Goal: Task Accomplishment & Management: Manage account settings

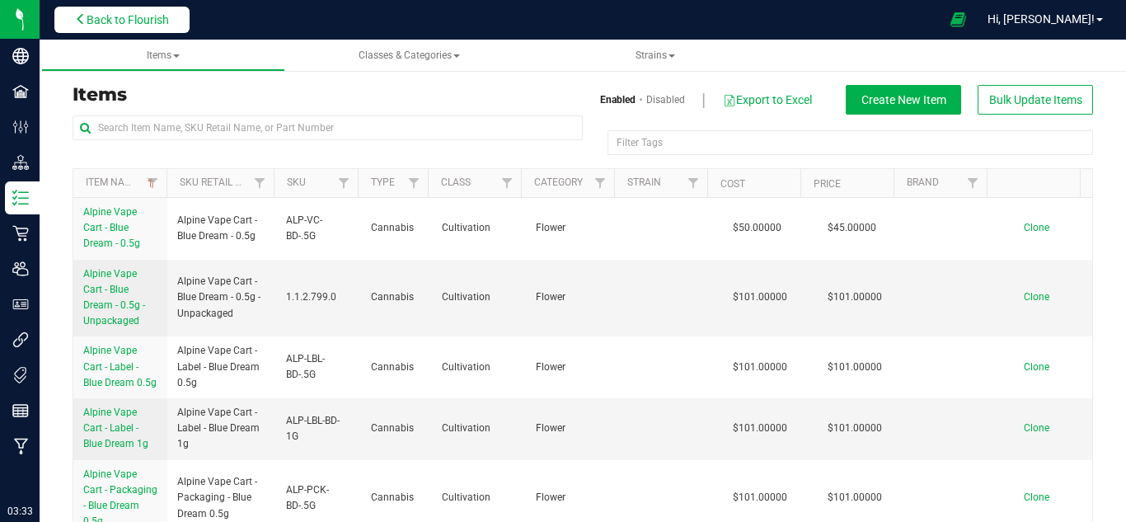
drag, startPoint x: 0, startPoint y: 0, endPoint x: 151, endPoint y: 21, distance: 152.3
click at [151, 21] on span "Back to Flourish" at bounding box center [128, 19] width 82 height 13
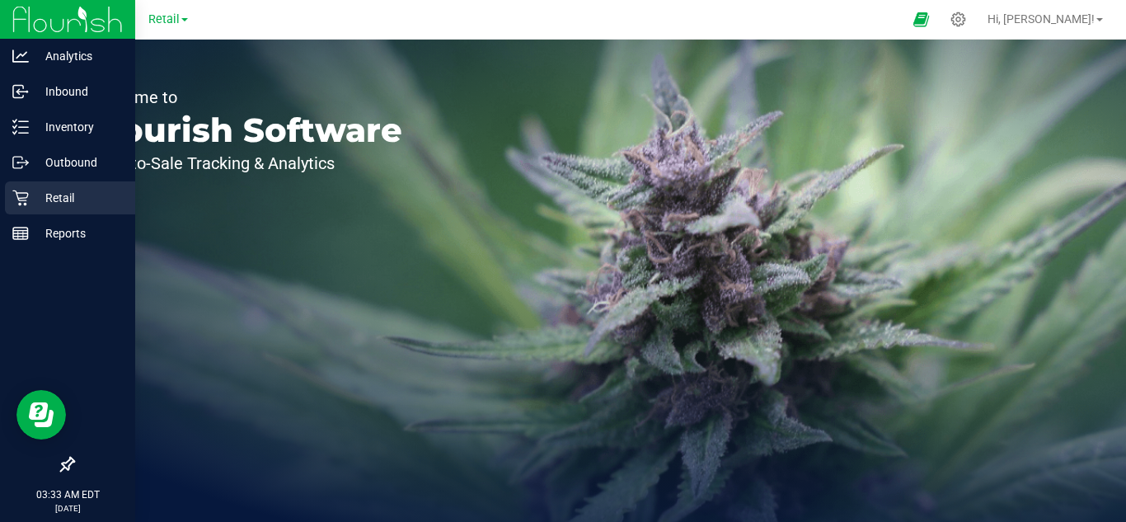
click at [55, 191] on p "Retail" at bounding box center [78, 198] width 99 height 20
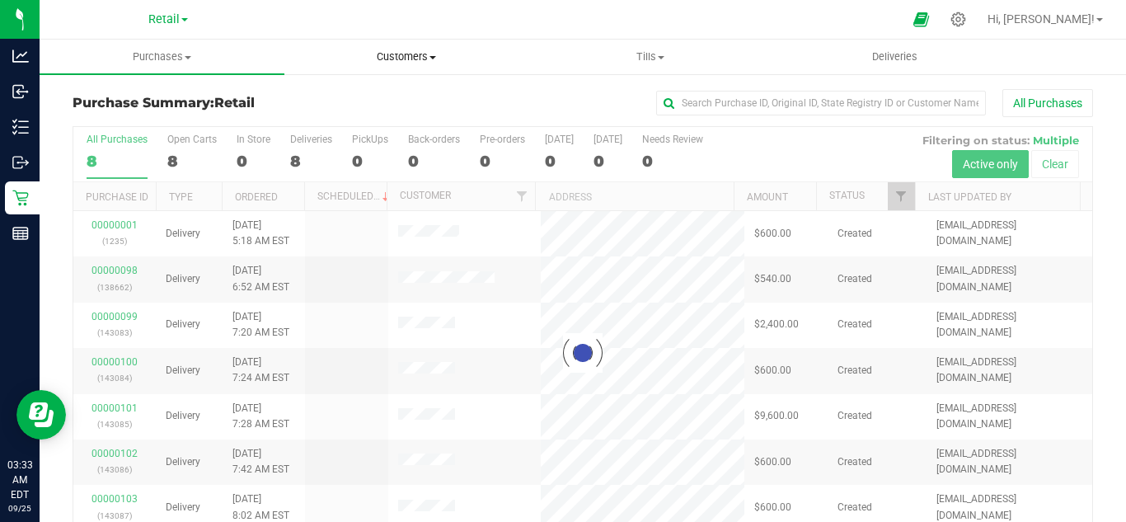
click at [397, 60] on span "Customers" at bounding box center [406, 56] width 243 height 15
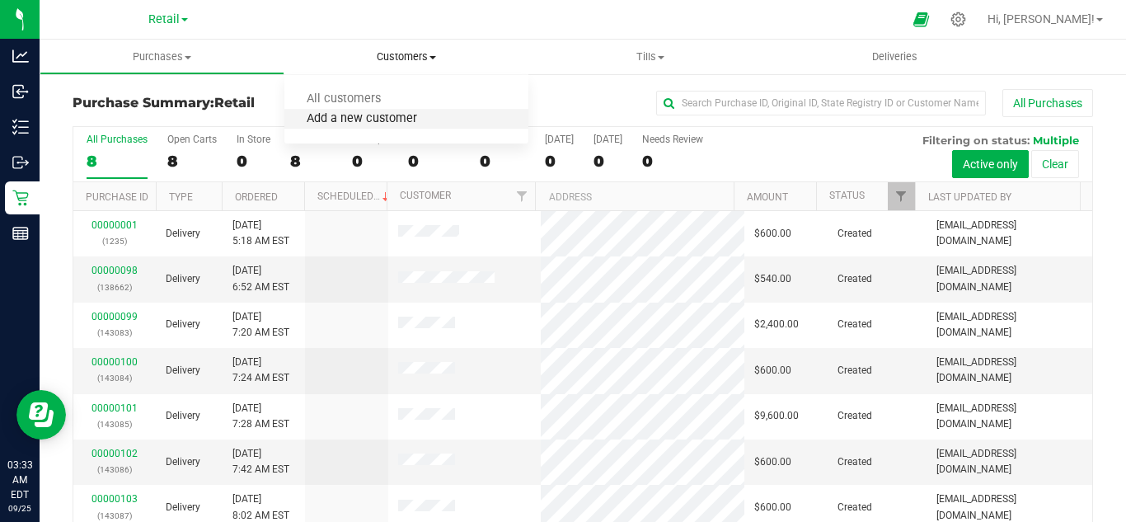
click at [374, 112] on span "Add a new customer" at bounding box center [361, 119] width 155 height 14
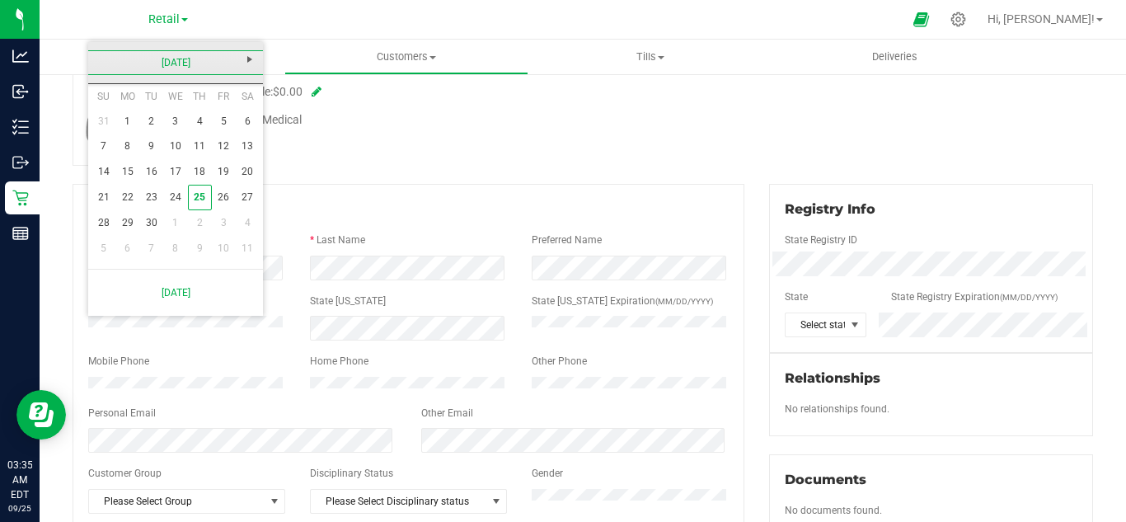
click at [157, 60] on link "September 2025" at bounding box center [175, 63] width 177 height 26
click at [165, 72] on link "2020-2029" at bounding box center [175, 63] width 177 height 26
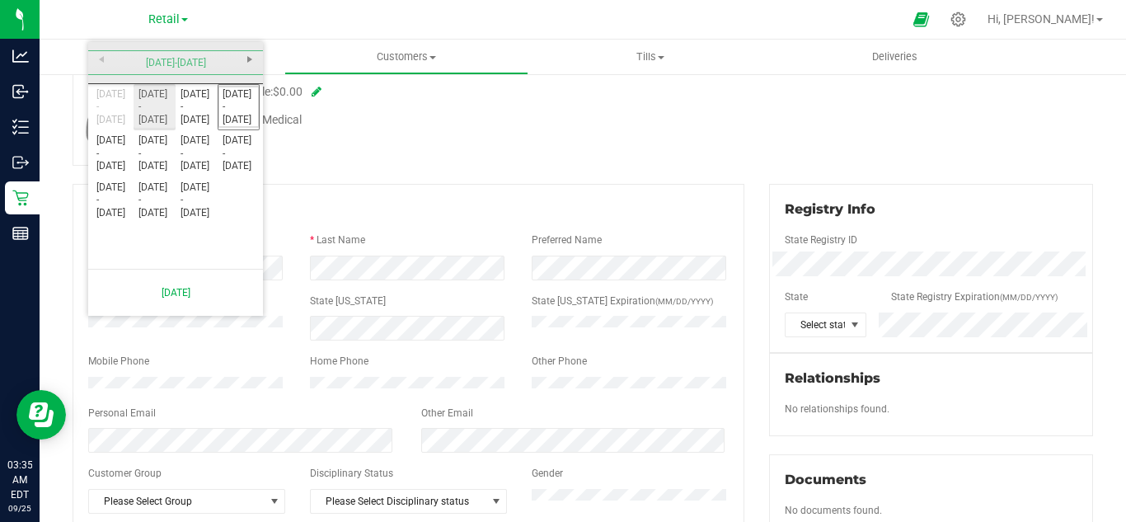
click at [153, 95] on link "2000 - 2009" at bounding box center [155, 107] width 42 height 42
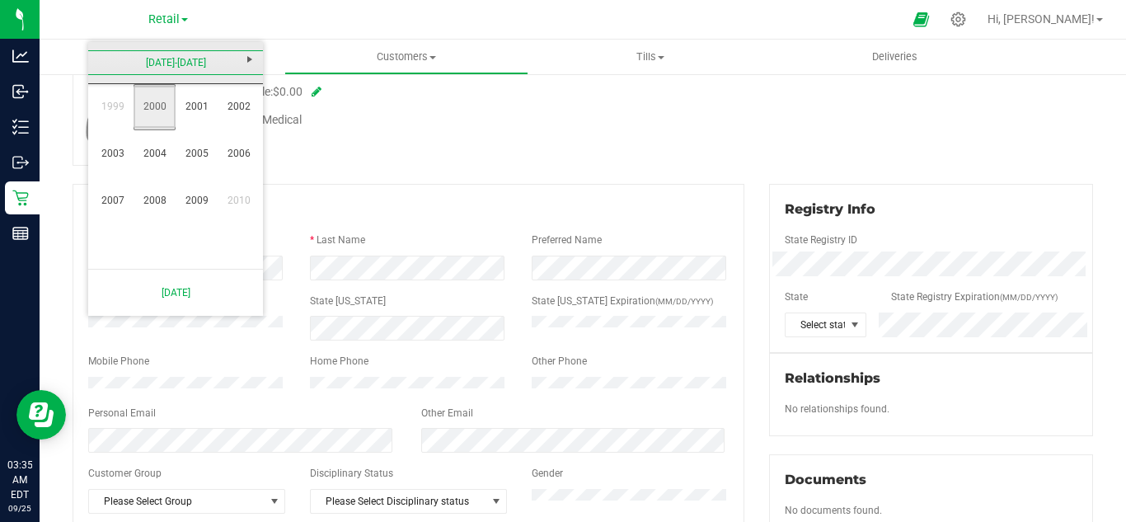
click at [155, 100] on link "2000" at bounding box center [155, 107] width 42 height 42
click at [118, 110] on link "Jan" at bounding box center [113, 107] width 42 height 42
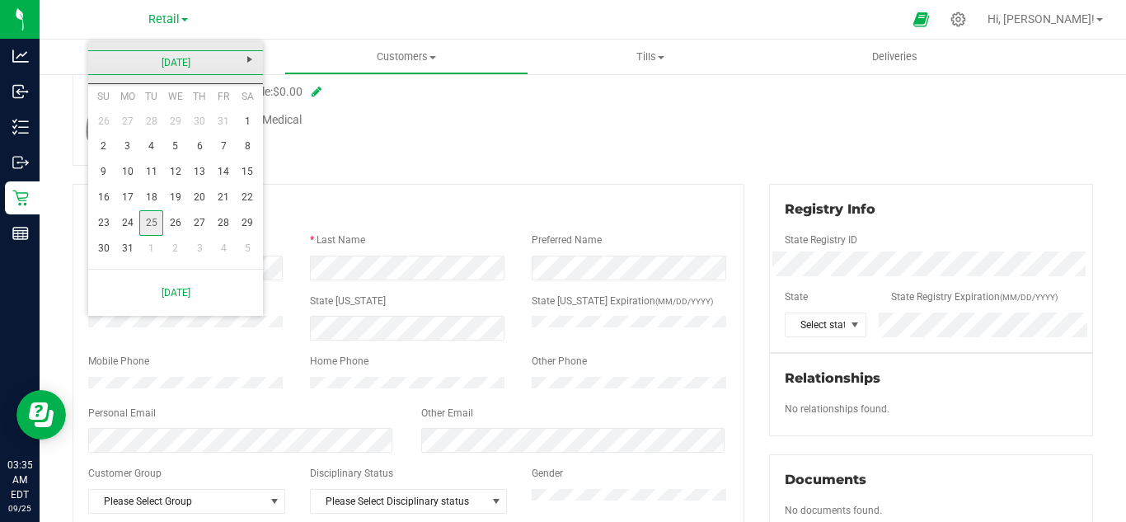
click at [148, 223] on link "25" at bounding box center [151, 223] width 24 height 26
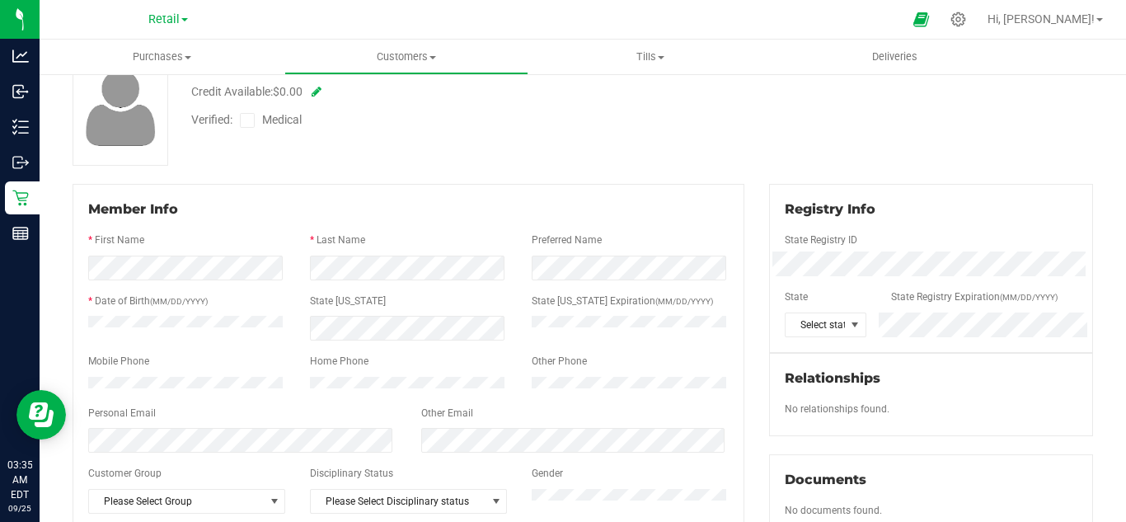
click at [266, 230] on div at bounding box center [408, 225] width 641 height 13
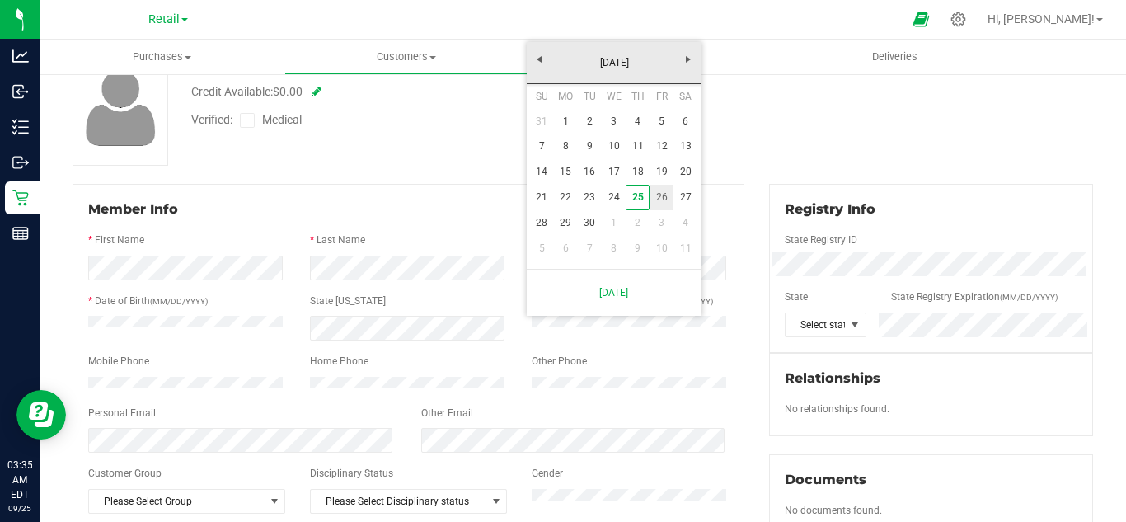
click at [654, 195] on link "26" at bounding box center [662, 198] width 24 height 26
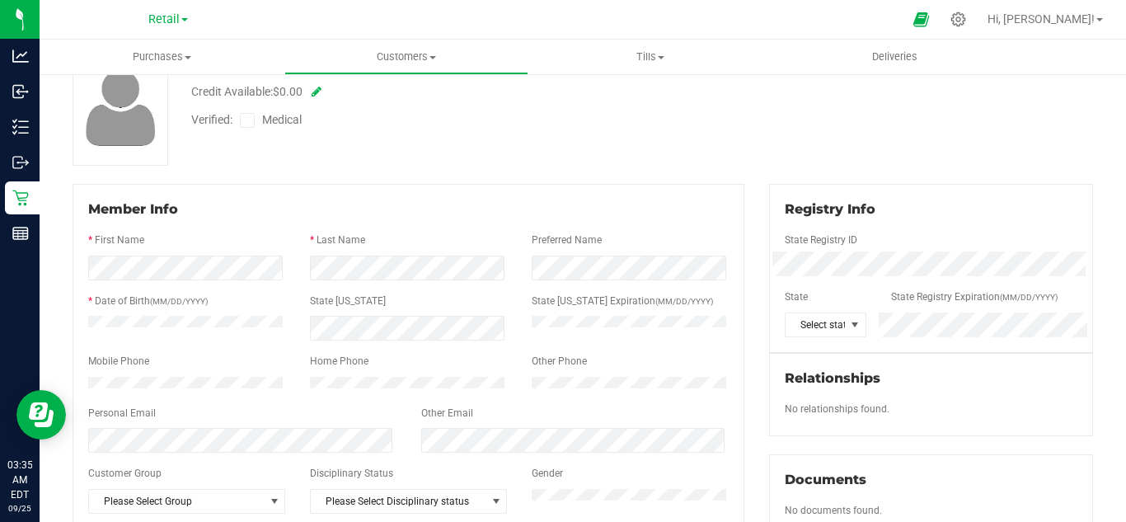
click at [731, 157] on div "Customer ID: Credit Available: $0.00 Verified: Medical" at bounding box center [583, 107] width 1046 height 116
click at [649, 421] on div "Other Email" at bounding box center [575, 415] width 333 height 19
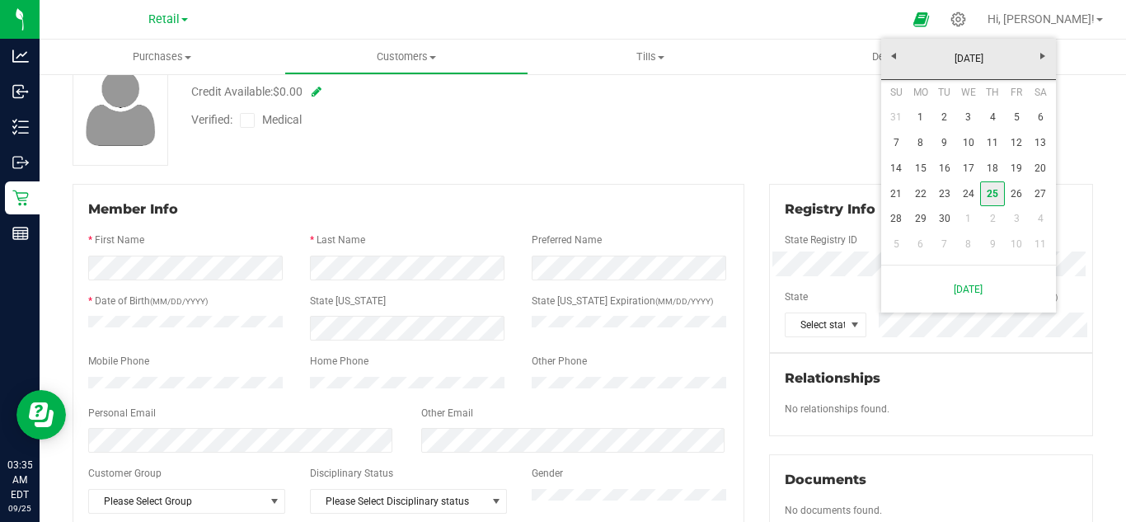
click at [989, 195] on link "25" at bounding box center [992, 194] width 24 height 26
click at [1026, 190] on link "26" at bounding box center [1017, 194] width 24 height 26
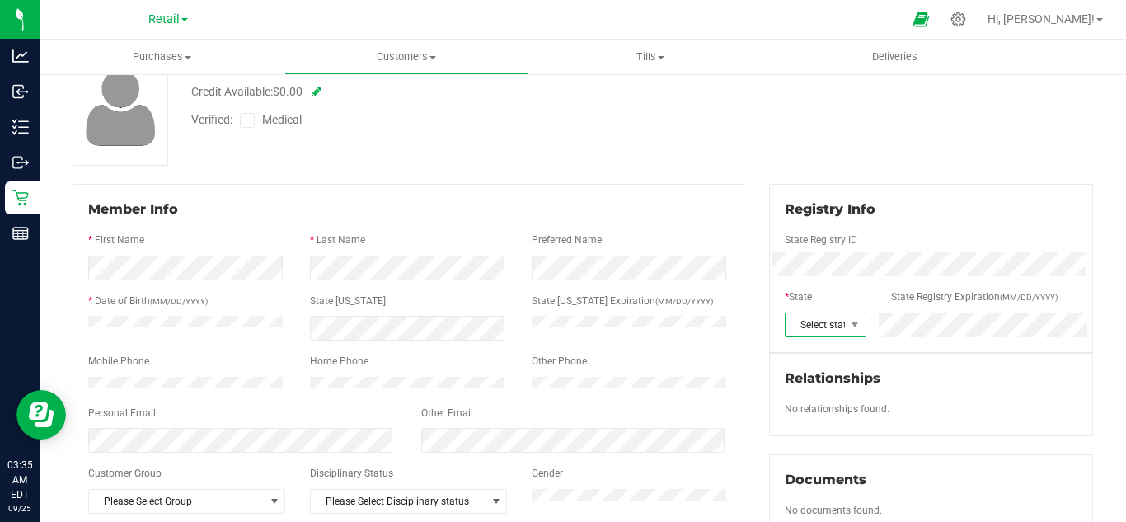
click at [815, 317] on span "Select state" at bounding box center [815, 324] width 59 height 23
click at [805, 270] on li "DC" at bounding box center [817, 272] width 78 height 28
click at [999, 378] on div "Relationships" at bounding box center [931, 379] width 293 height 20
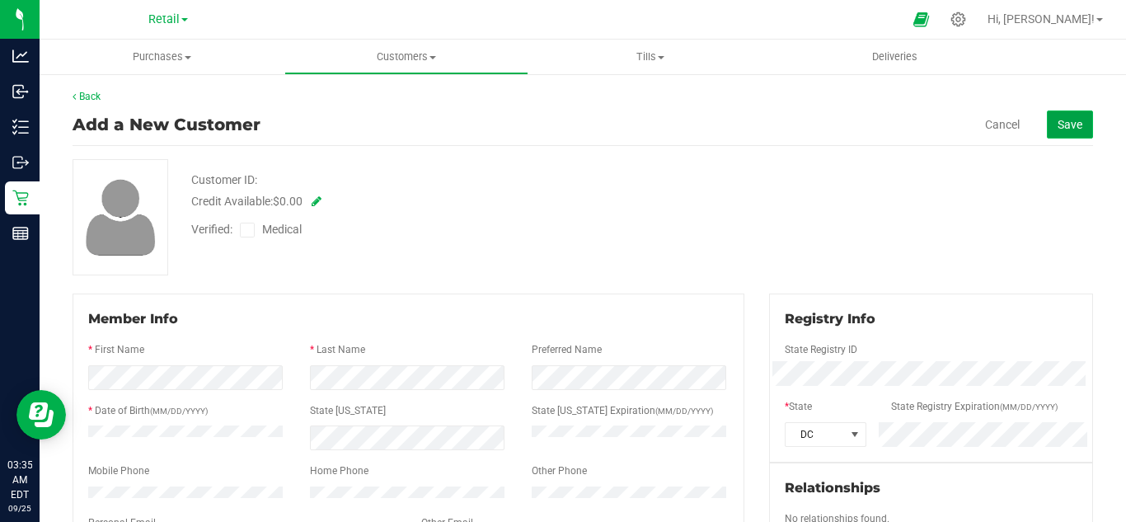
click at [1052, 136] on button "Save" at bounding box center [1070, 124] width 46 height 28
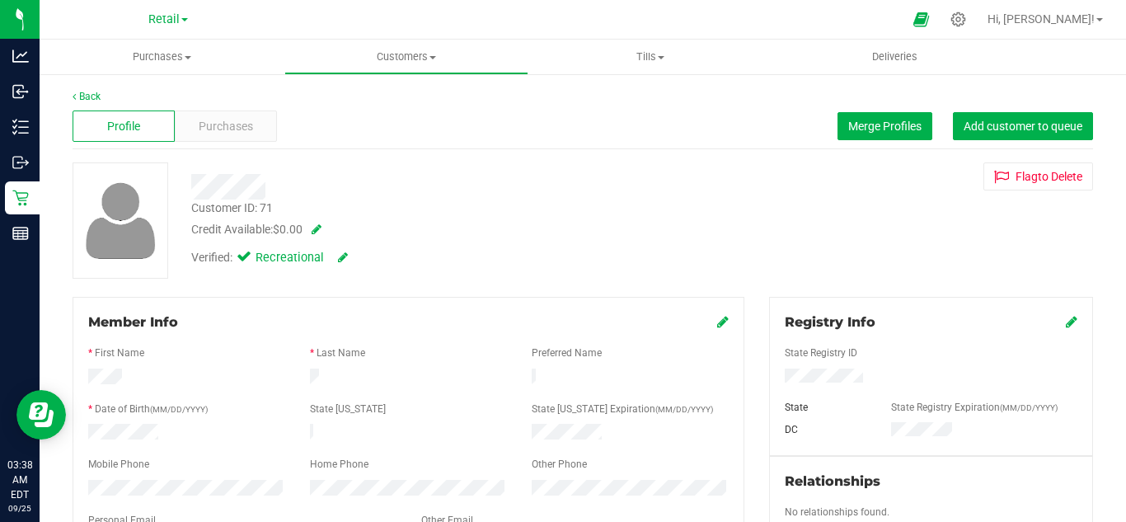
scroll to position [110, 0]
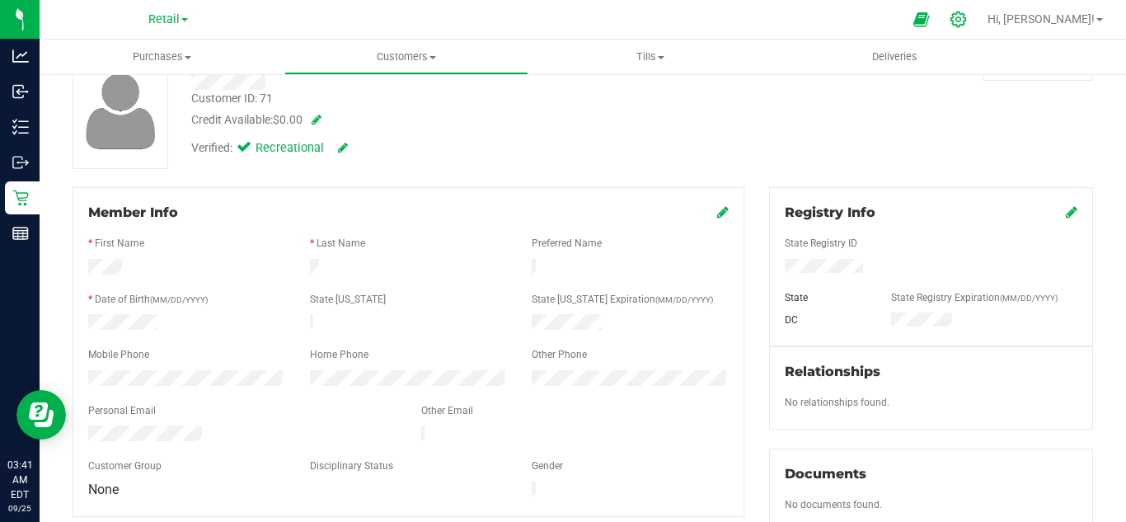
click at [966, 23] on icon at bounding box center [959, 20] width 16 height 16
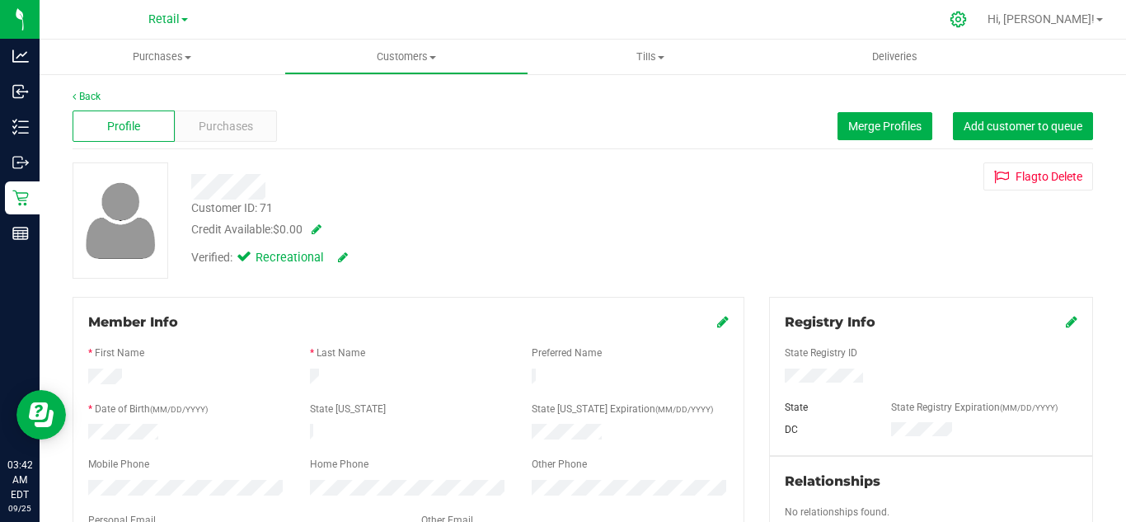
click at [966, 16] on icon at bounding box center [959, 20] width 16 height 16
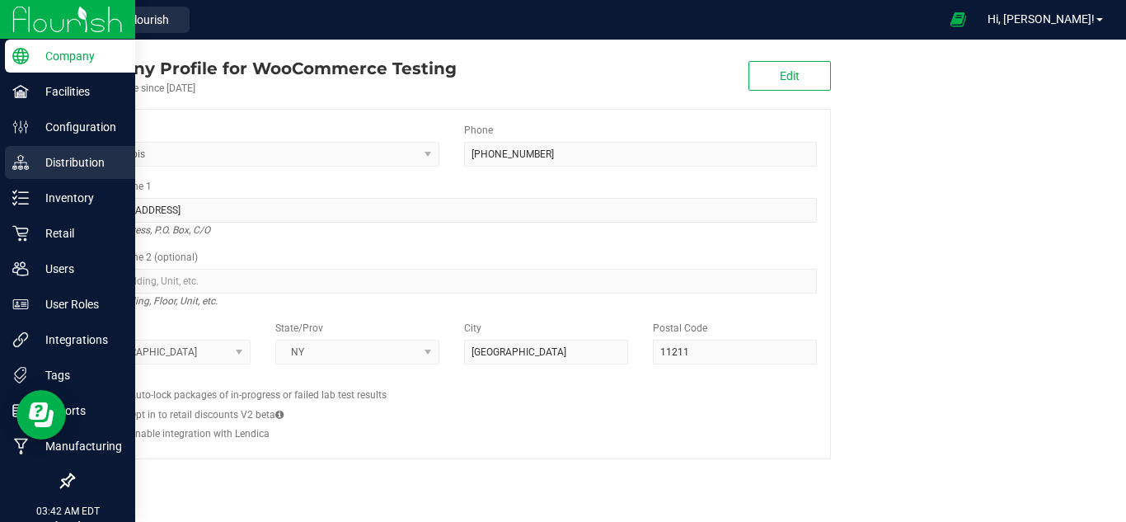
click at [121, 171] on p "Distribution" at bounding box center [78, 163] width 99 height 20
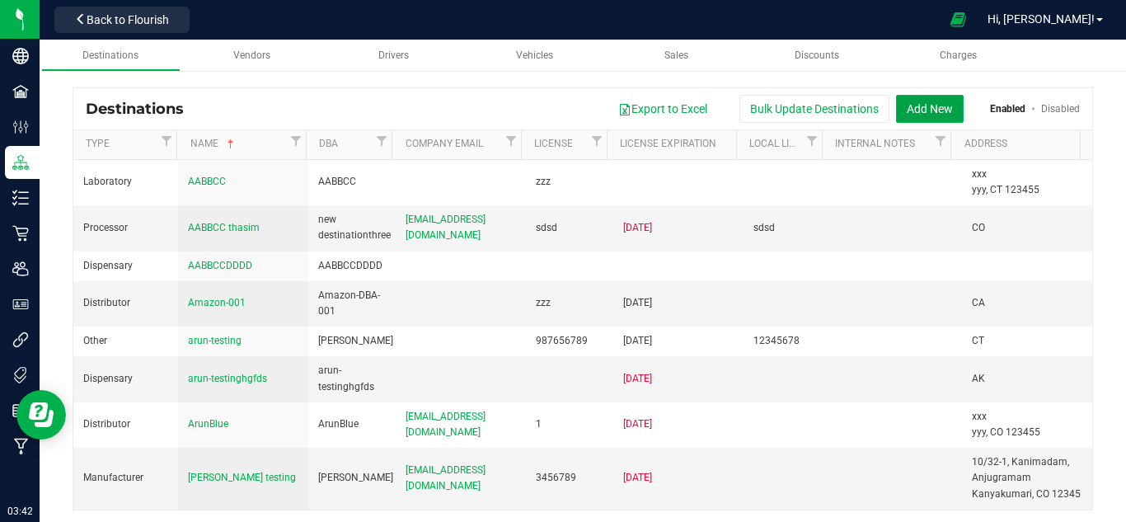
click at [903, 99] on button "Add New" at bounding box center [930, 109] width 68 height 28
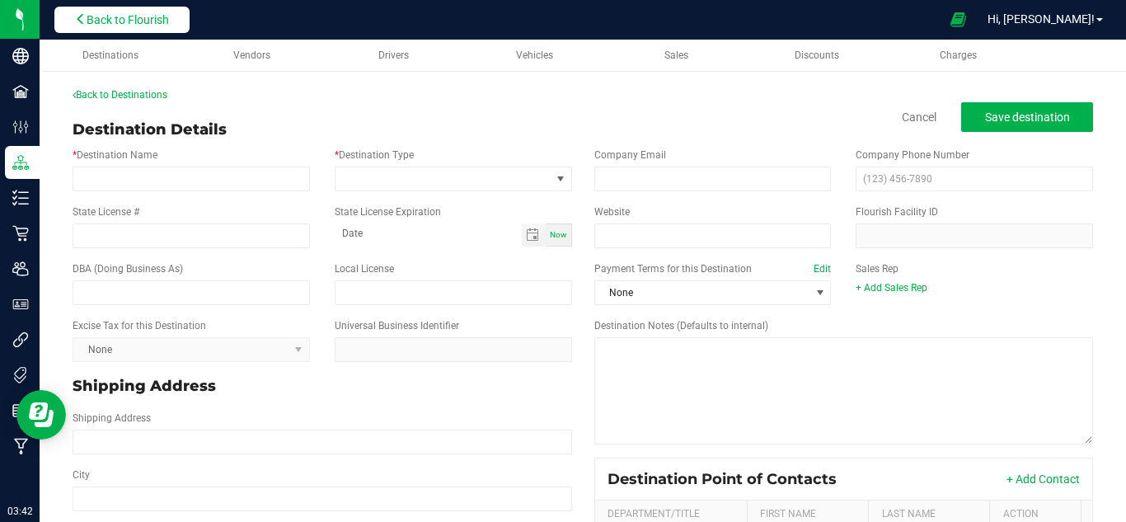
click at [180, 25] on button "Back to Flourish" at bounding box center [121, 20] width 135 height 26
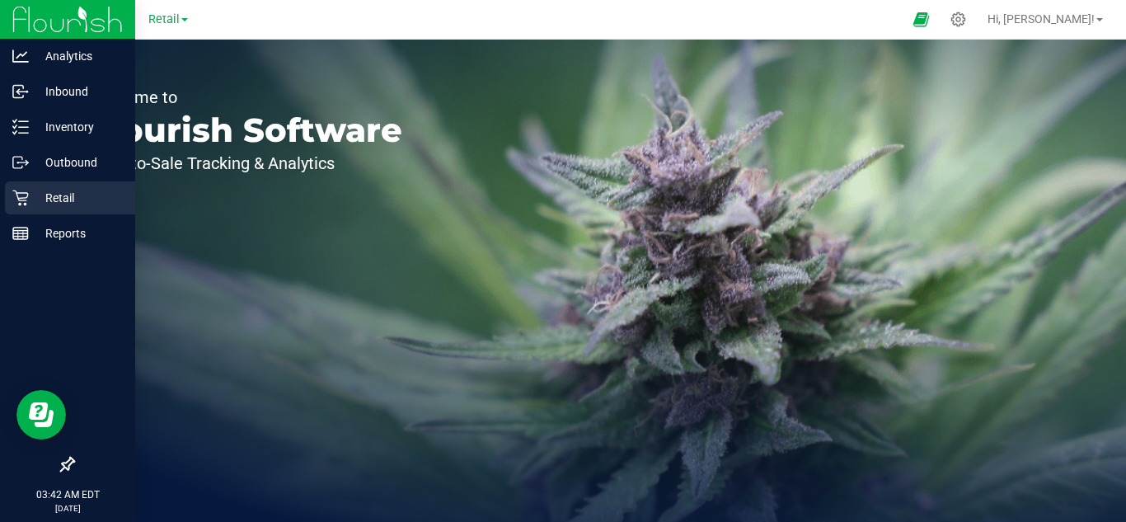
click at [58, 196] on p "Retail" at bounding box center [78, 198] width 99 height 20
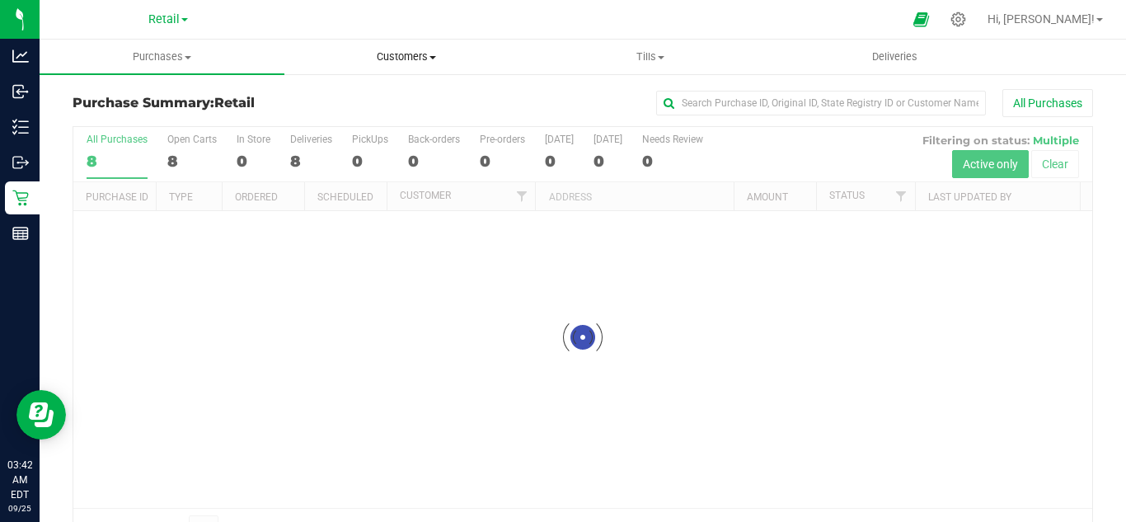
click at [402, 64] on uib-tab-heading "Customers All customers Add a new customer" at bounding box center [406, 56] width 243 height 33
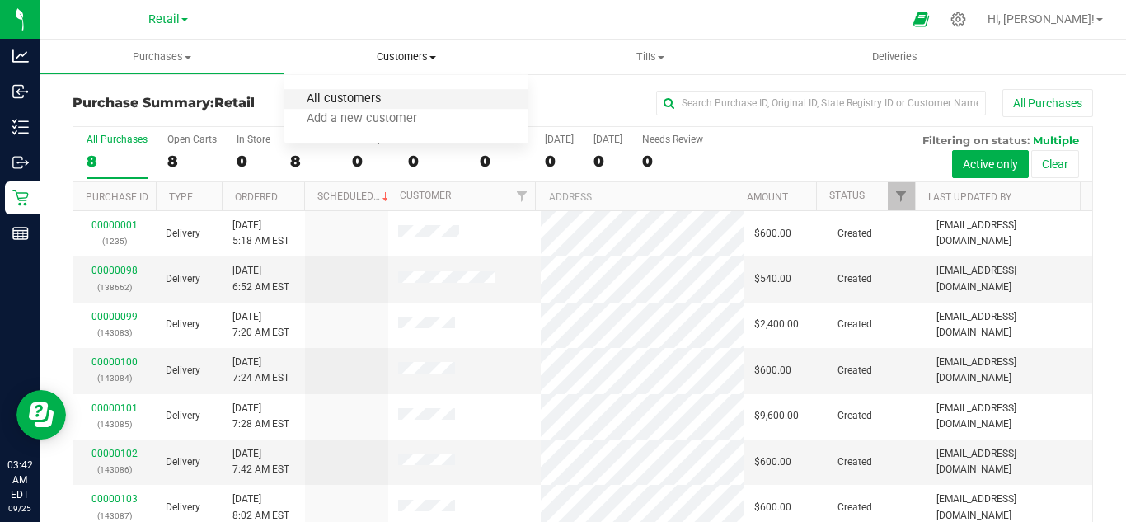
click at [400, 98] on span "All customers" at bounding box center [343, 99] width 119 height 14
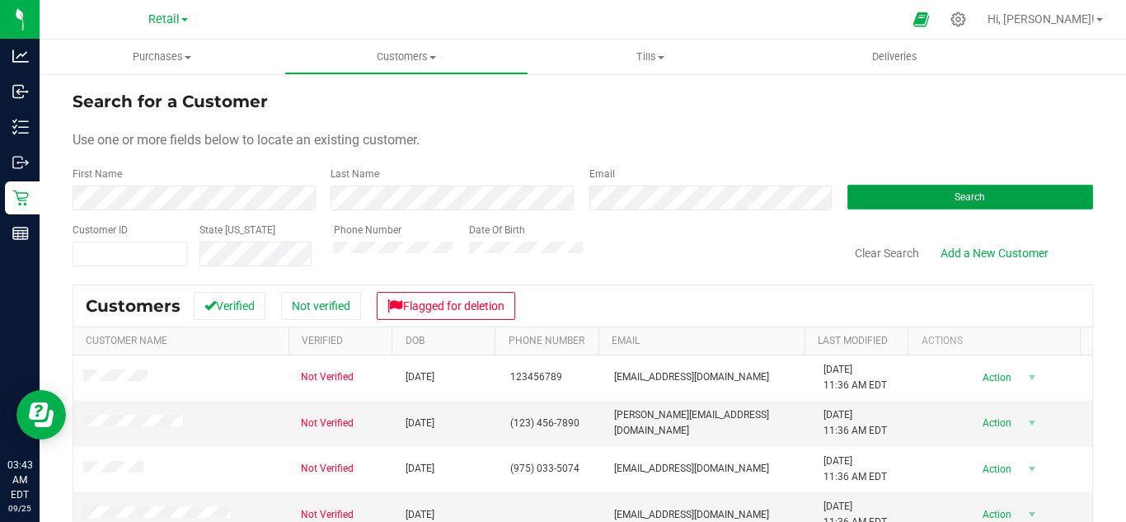
click at [957, 197] on span "Search" at bounding box center [970, 197] width 31 height 12
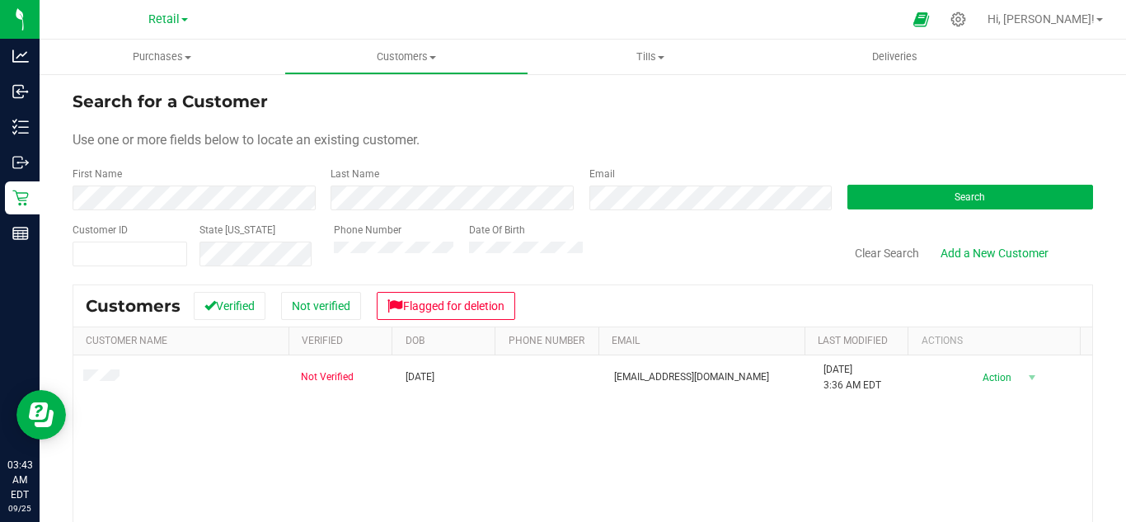
click at [604, 130] on div "Use one or more fields below to locate an existing customer." at bounding box center [583, 140] width 1021 height 20
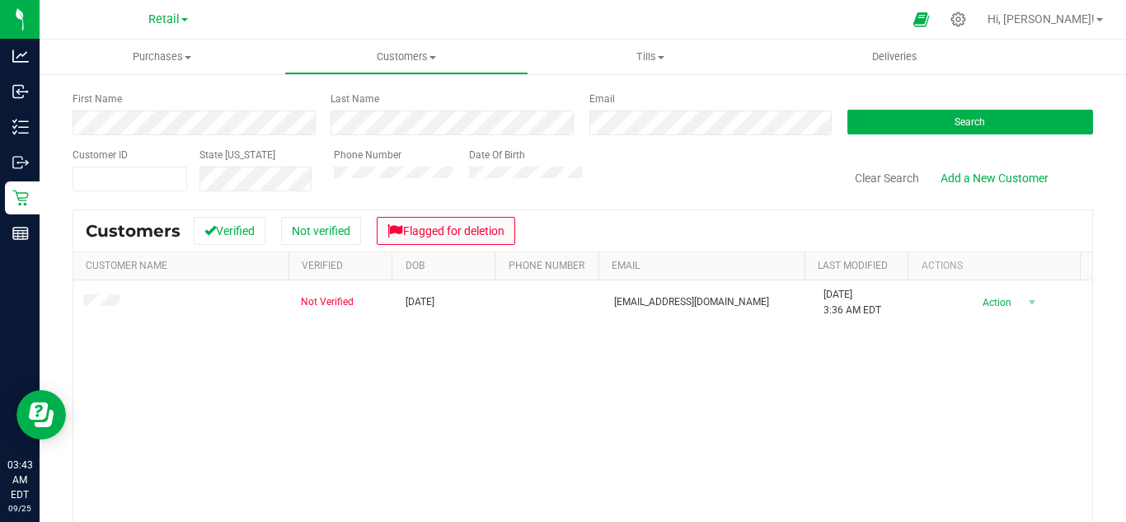
scroll to position [110, 0]
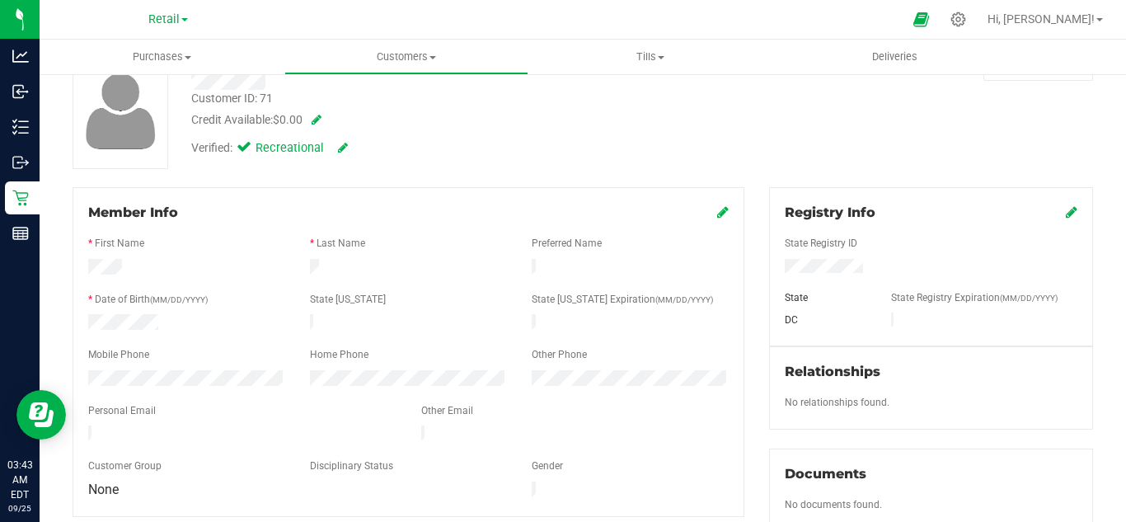
click at [243, 148] on icon at bounding box center [244, 148] width 15 height 18
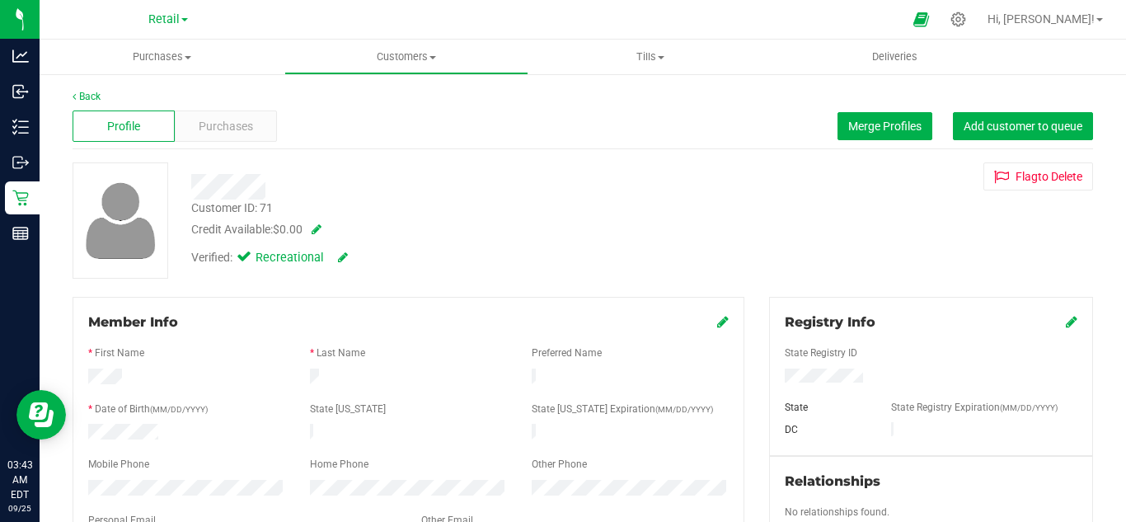
click at [321, 232] on span at bounding box center [313, 229] width 16 height 12
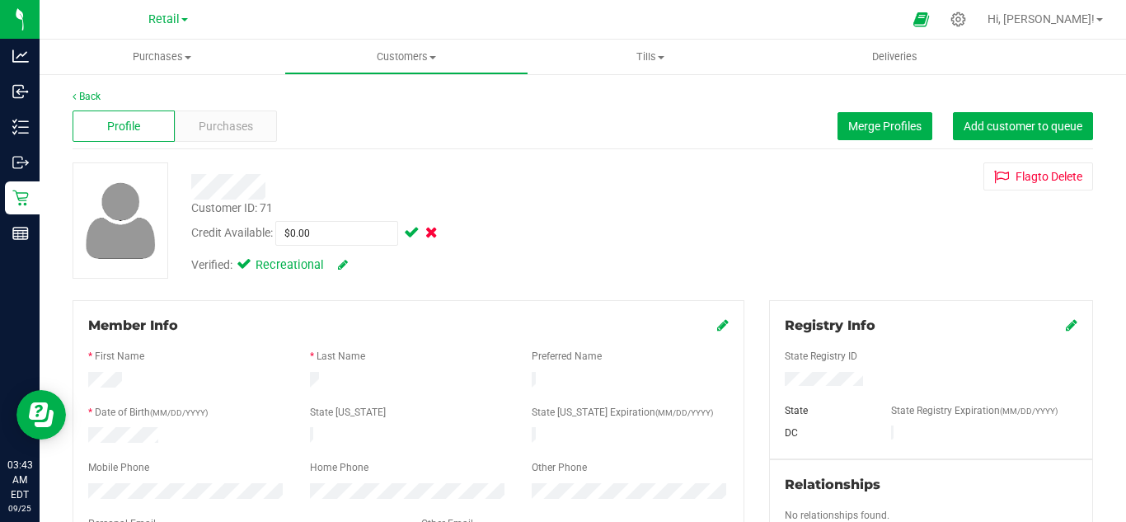
click at [336, 264] on div "Verified: Recreational" at bounding box center [269, 265] width 157 height 18
click at [339, 264] on icon at bounding box center [343, 265] width 10 height 12
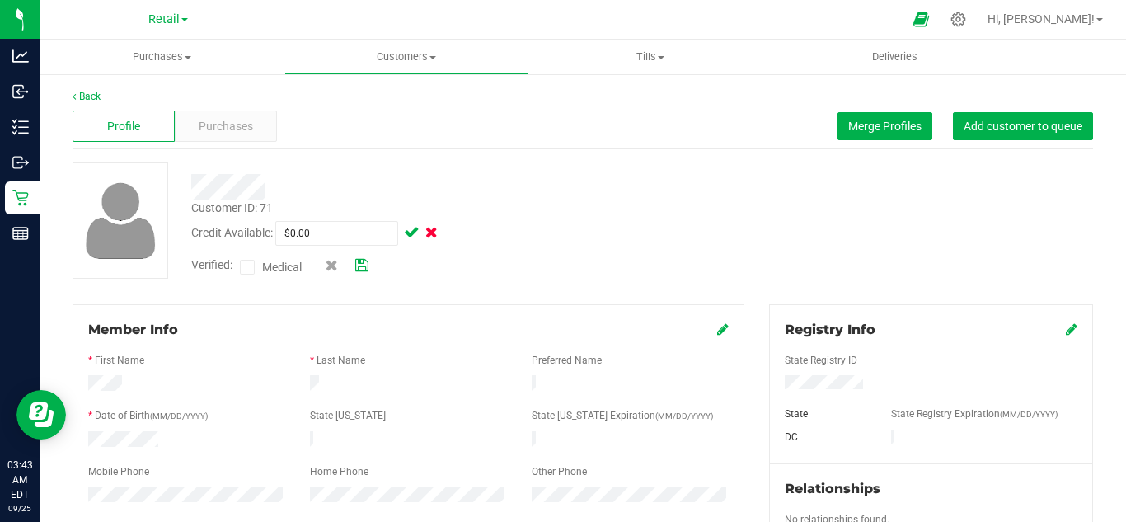
click at [246, 267] on icon at bounding box center [247, 267] width 11 height 0
click at [0, 0] on input "Medical" at bounding box center [0, 0] width 0 height 0
click at [369, 266] on icon at bounding box center [361, 266] width 13 height 12
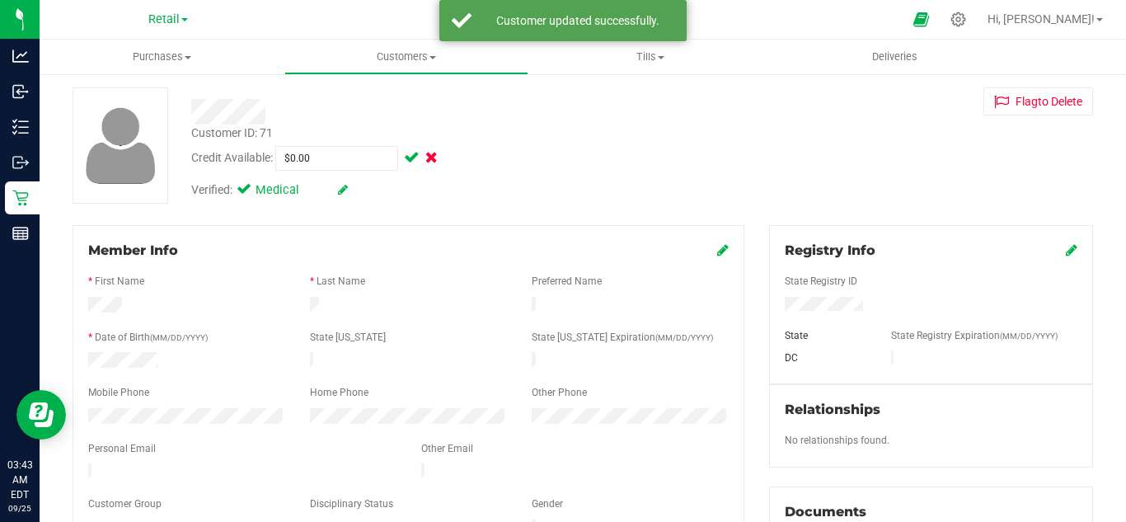
scroll to position [110, 0]
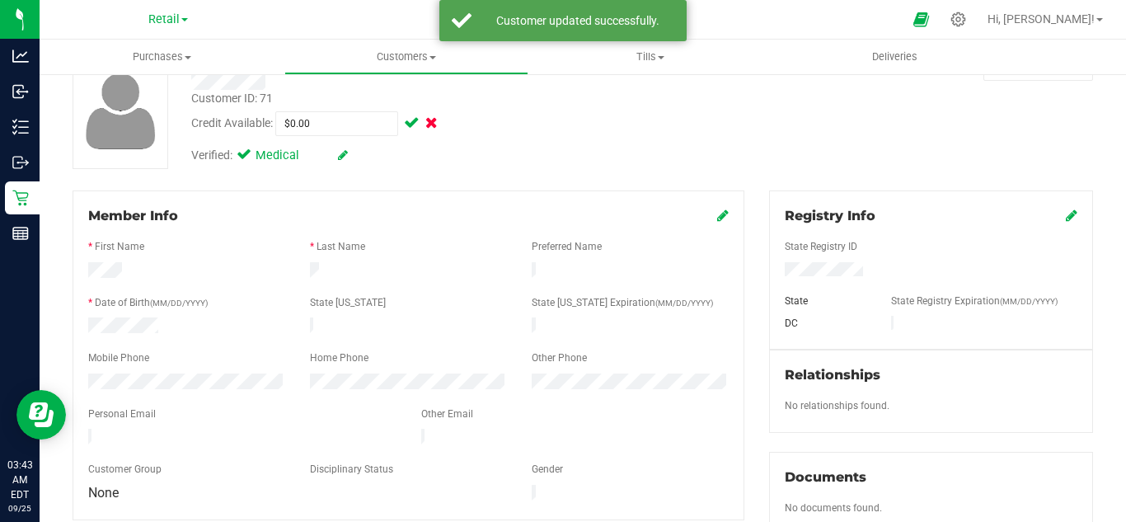
click at [145, 269] on div at bounding box center [187, 272] width 222 height 20
click at [133, 268] on div at bounding box center [187, 272] width 222 height 20
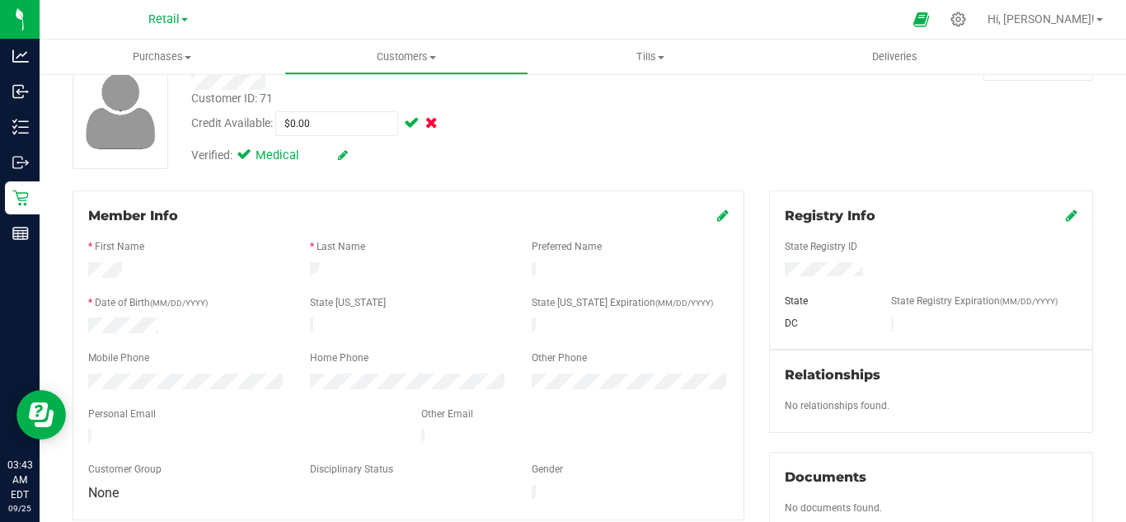
click at [129, 268] on div at bounding box center [187, 272] width 222 height 20
click at [718, 211] on icon at bounding box center [723, 215] width 12 height 13
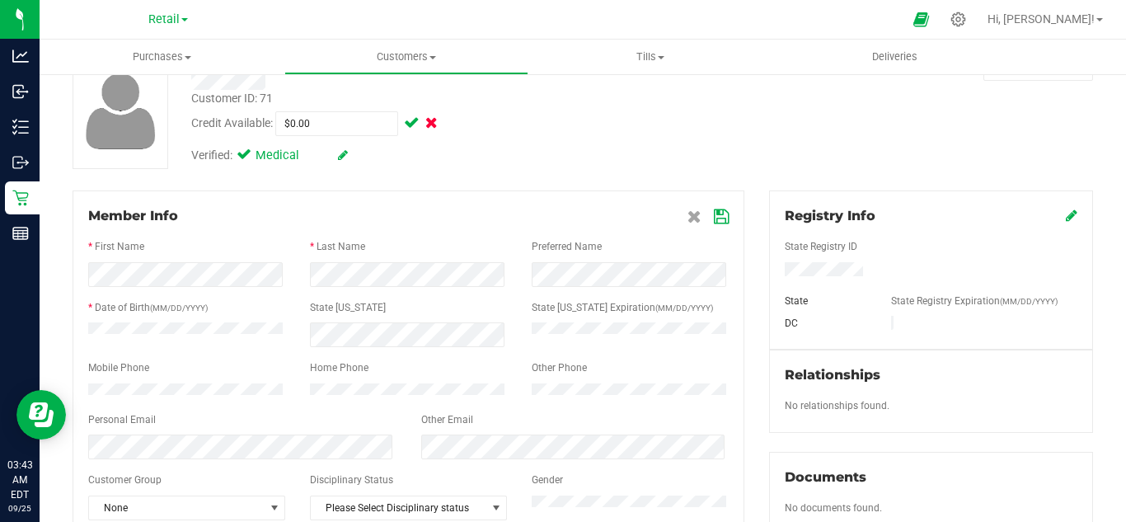
click at [445, 219] on div "Member Info" at bounding box center [408, 216] width 641 height 20
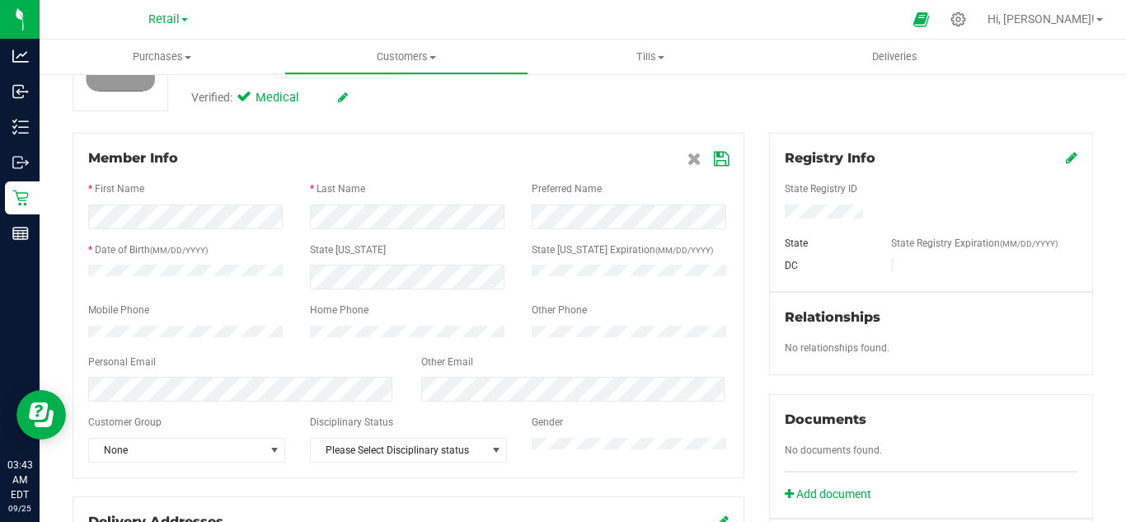
scroll to position [220, 0]
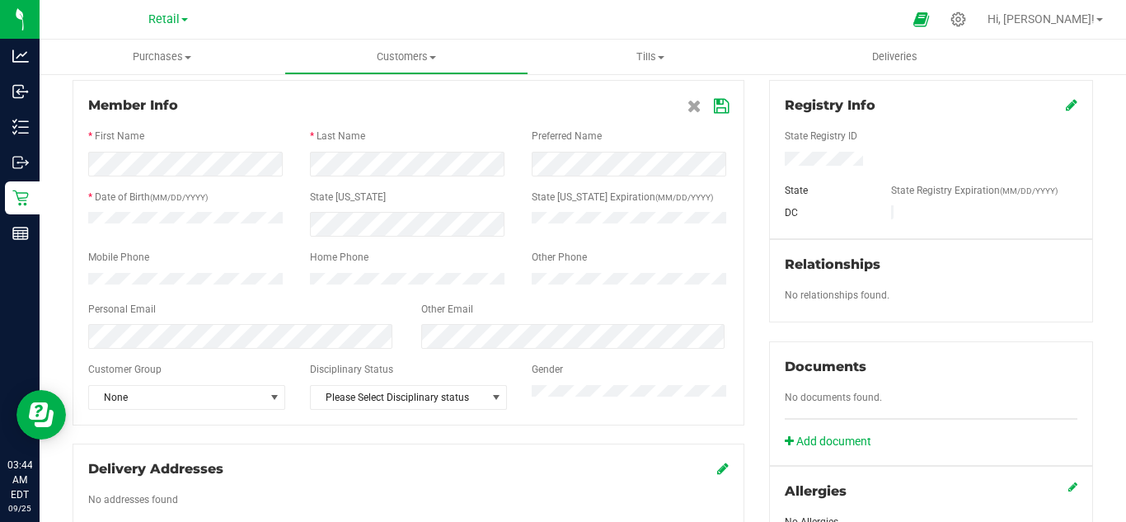
click at [717, 110] on icon at bounding box center [721, 106] width 15 height 13
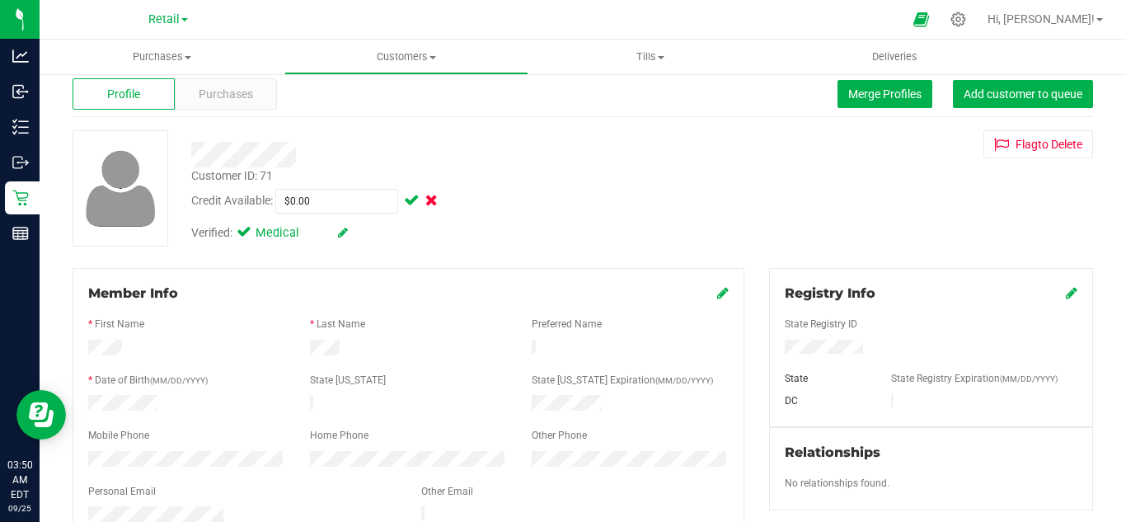
scroll to position [0, 0]
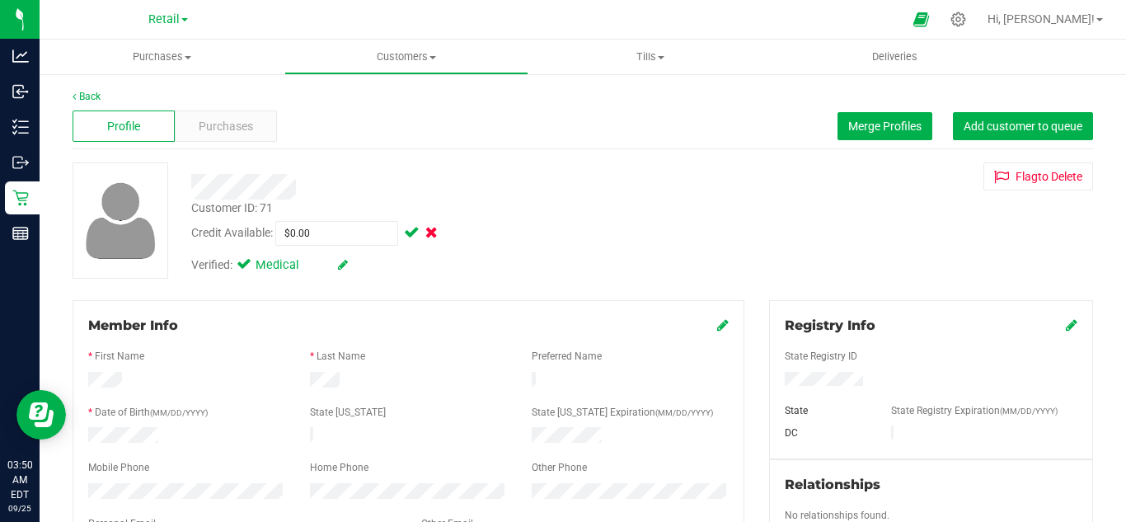
click at [717, 324] on icon at bounding box center [723, 324] width 12 height 13
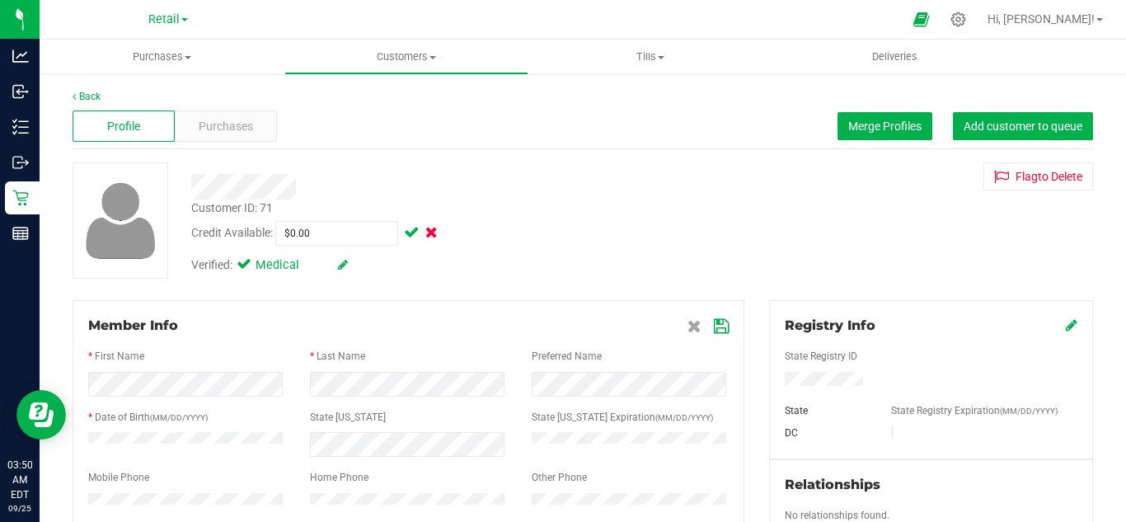
scroll to position [110, 0]
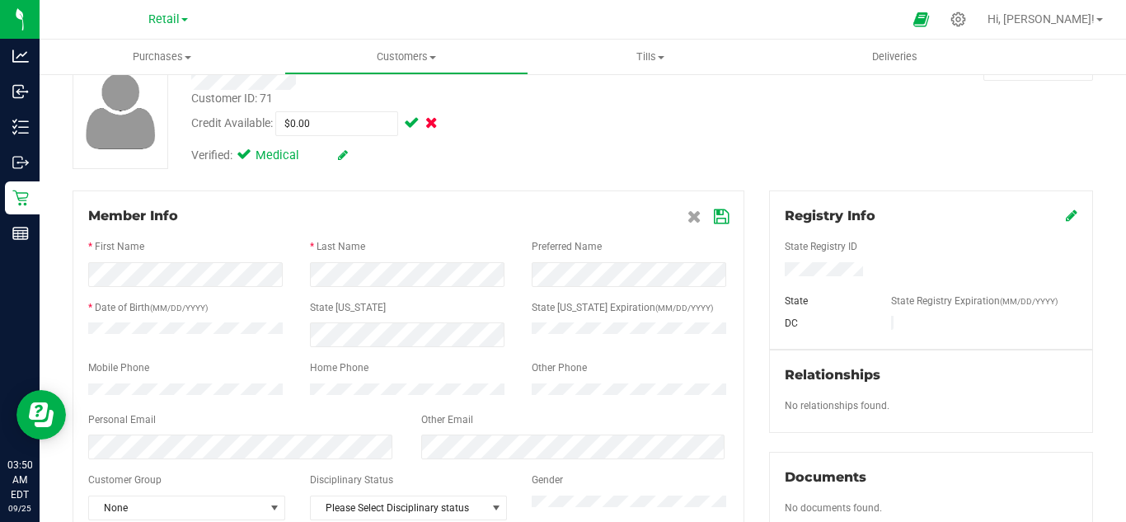
click at [714, 221] on icon at bounding box center [721, 216] width 15 height 13
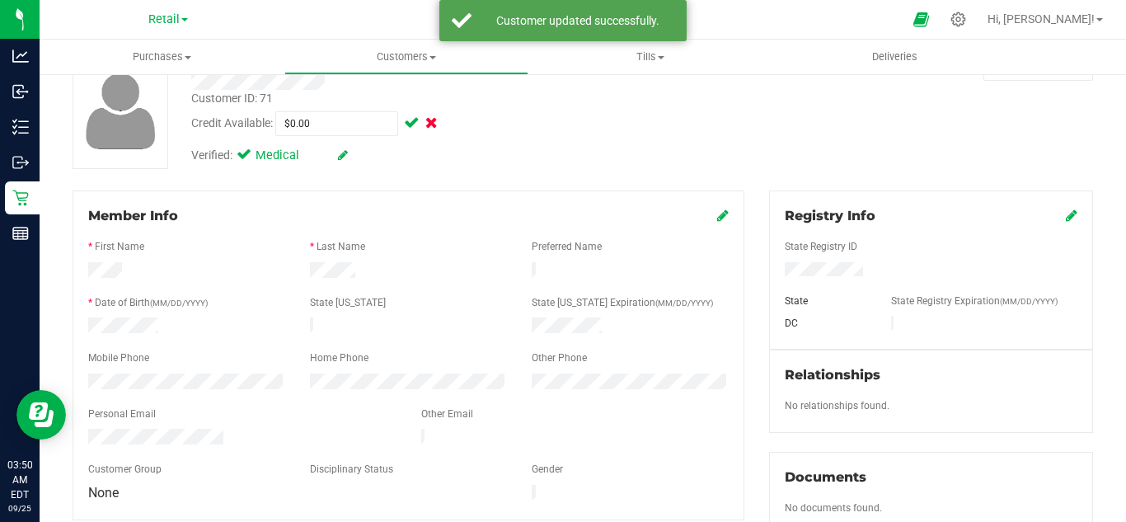
scroll to position [0, 0]
